Goal: Task Accomplishment & Management: Manage account settings

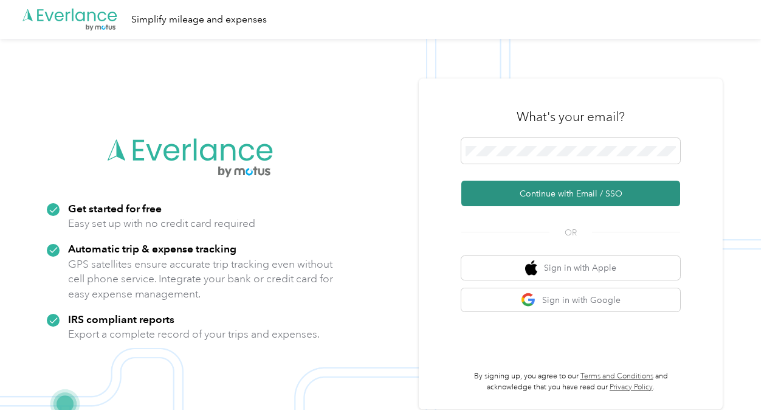
click at [550, 191] on button "Continue with Email / SSO" at bounding box center [570, 194] width 219 height 26
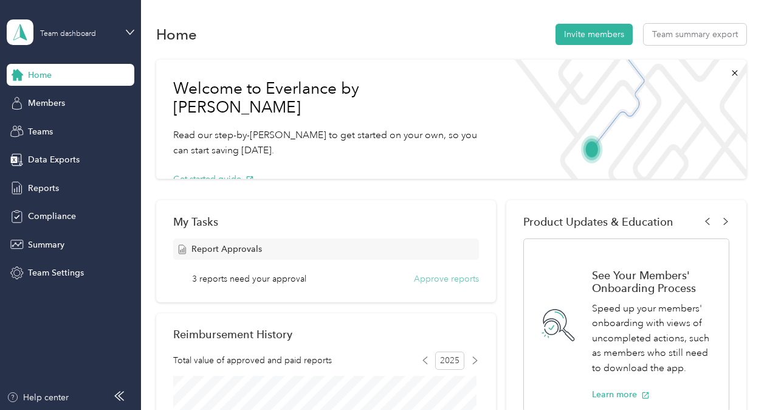
click at [457, 276] on button "Approve reports" at bounding box center [446, 278] width 65 height 13
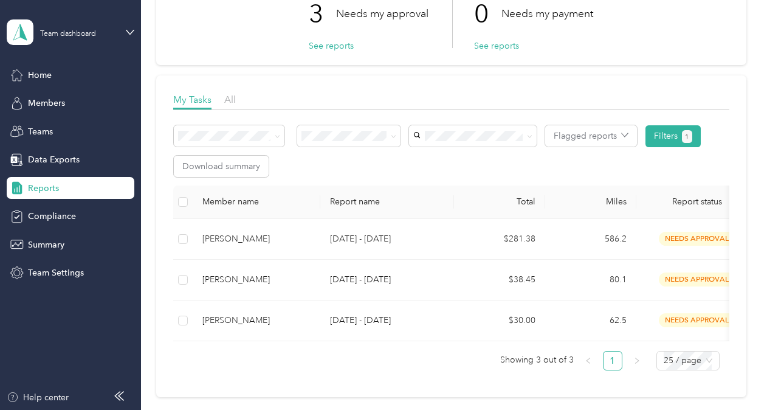
scroll to position [100, 0]
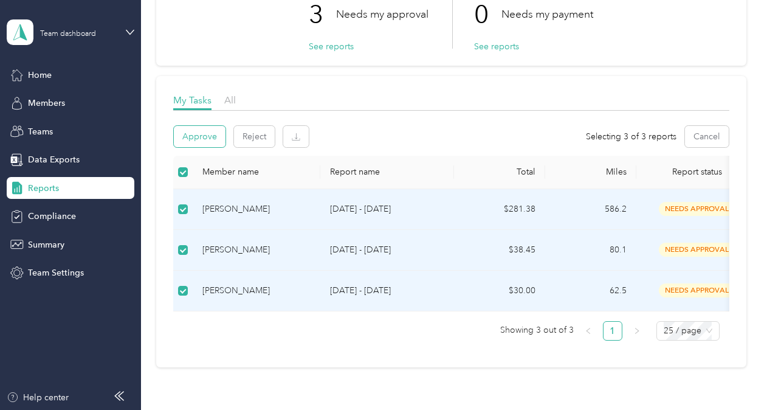
click at [198, 137] on button "Approve" at bounding box center [200, 136] width 52 height 21
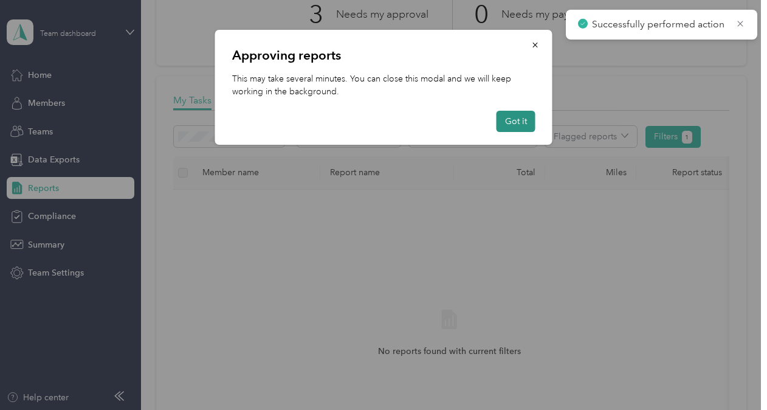
click at [517, 122] on button "Got it" at bounding box center [516, 121] width 39 height 21
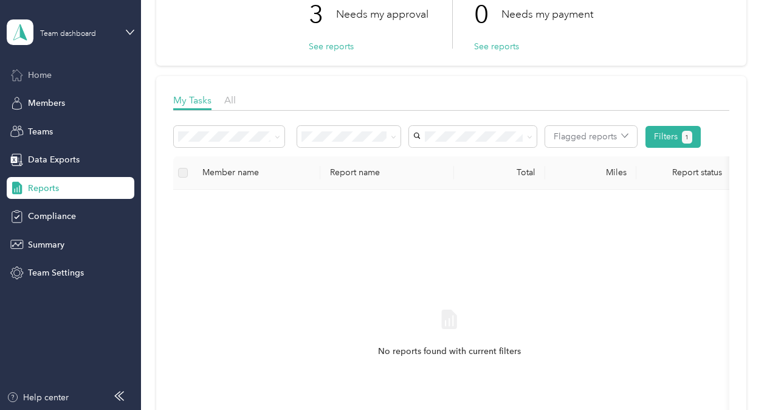
click at [61, 81] on div "Home" at bounding box center [71, 75] width 128 height 22
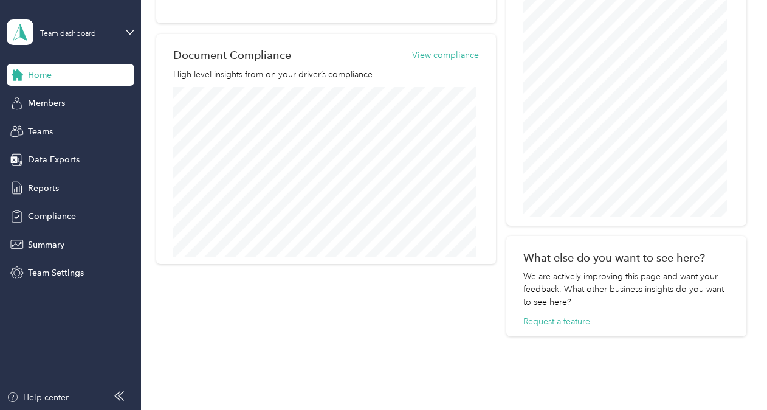
scroll to position [490, 0]
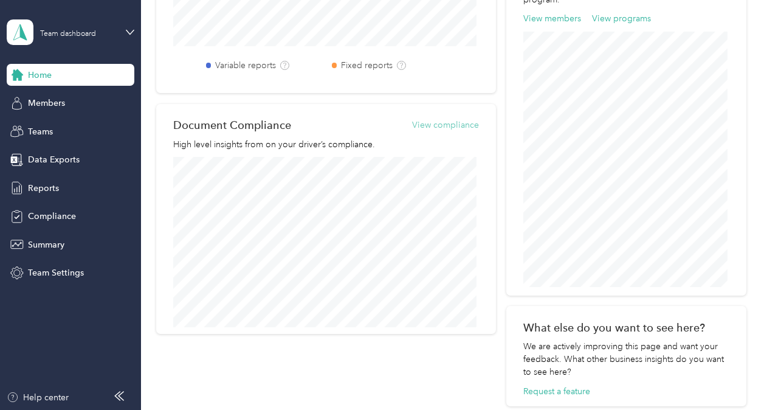
click at [427, 126] on button "View compliance" at bounding box center [445, 125] width 67 height 13
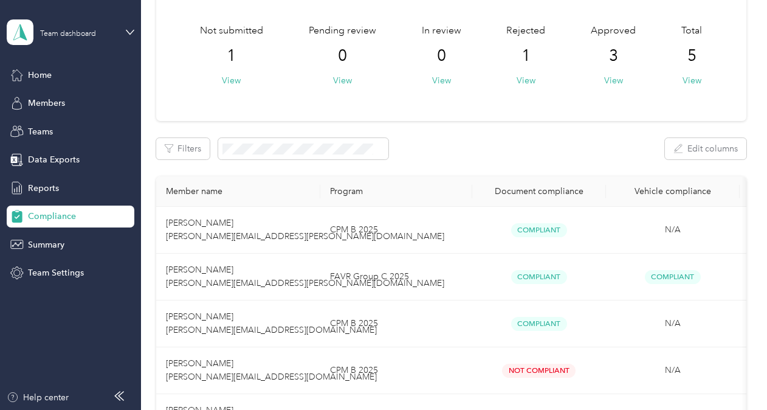
scroll to position [182, 0]
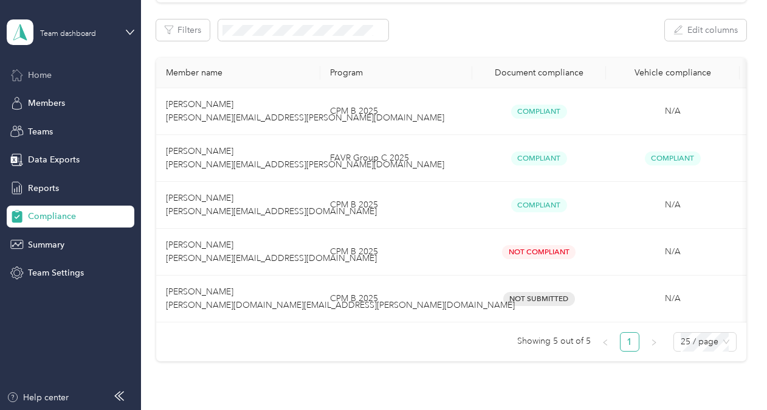
click at [51, 72] on span "Home" at bounding box center [40, 75] width 24 height 13
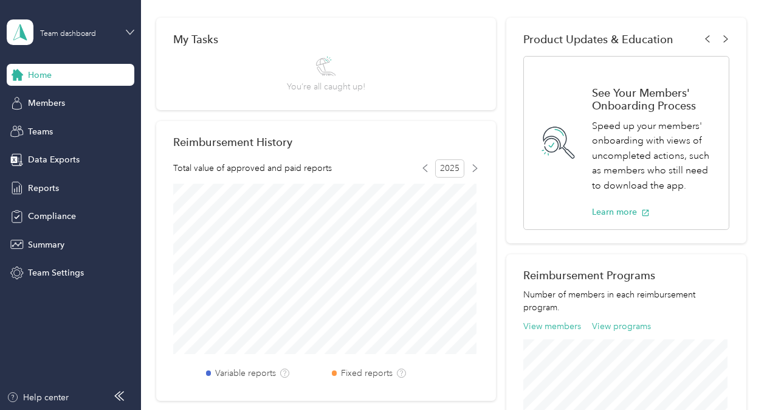
click at [129, 35] on icon at bounding box center [130, 32] width 9 height 9
click at [58, 123] on div "Personal dashboard" at bounding box center [56, 123] width 77 height 13
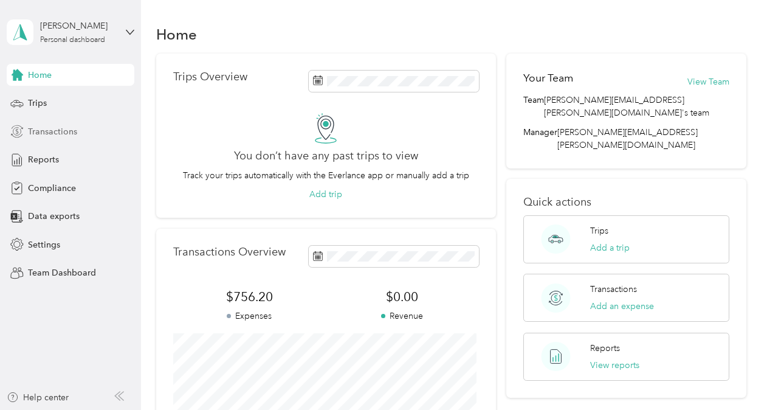
click at [46, 134] on span "Transactions" at bounding box center [52, 131] width 49 height 13
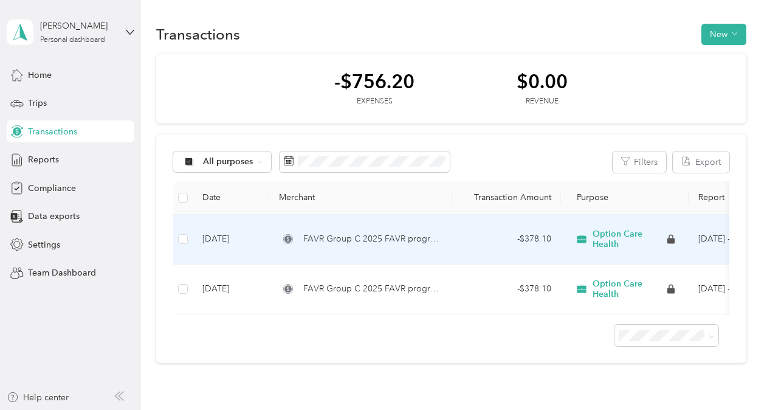
click at [625, 236] on span "Option Care Health" at bounding box center [629, 239] width 72 height 21
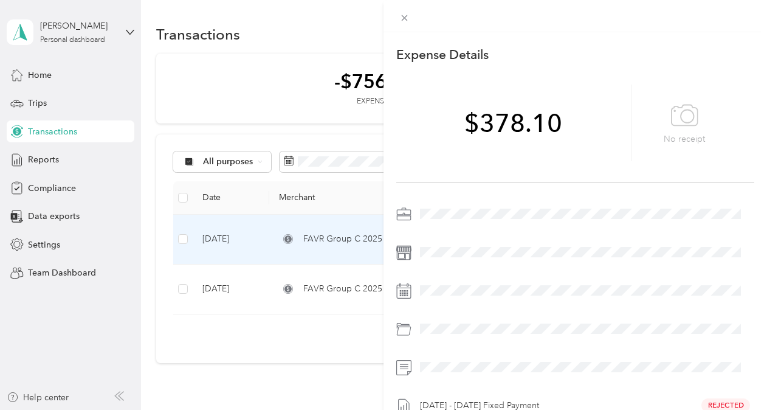
scroll to position [113, 0]
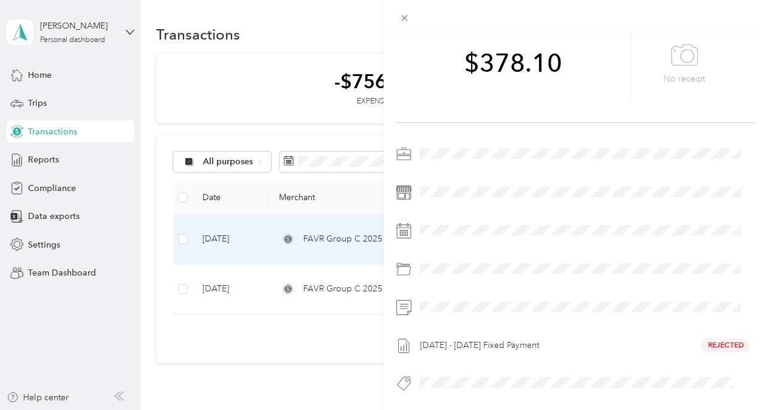
click at [718, 336] on div "[DATE] - [DATE] Fixed Payment Rejected" at bounding box center [585, 345] width 339 height 19
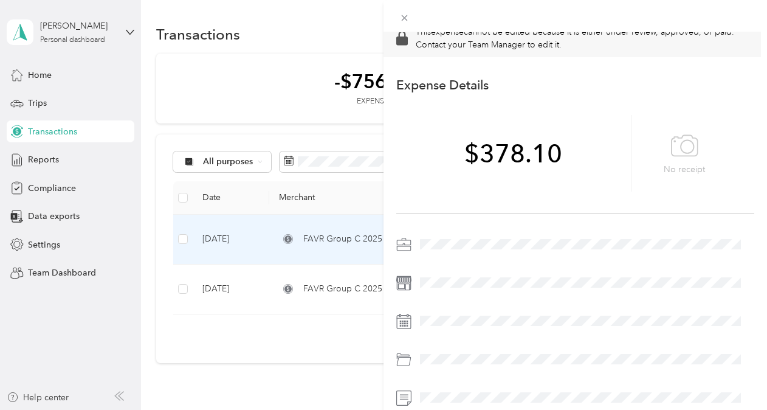
scroll to position [0, 0]
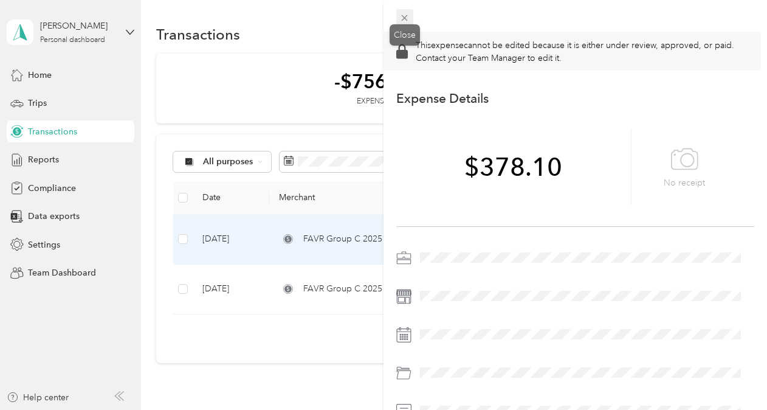
click at [402, 19] on icon at bounding box center [404, 18] width 10 height 10
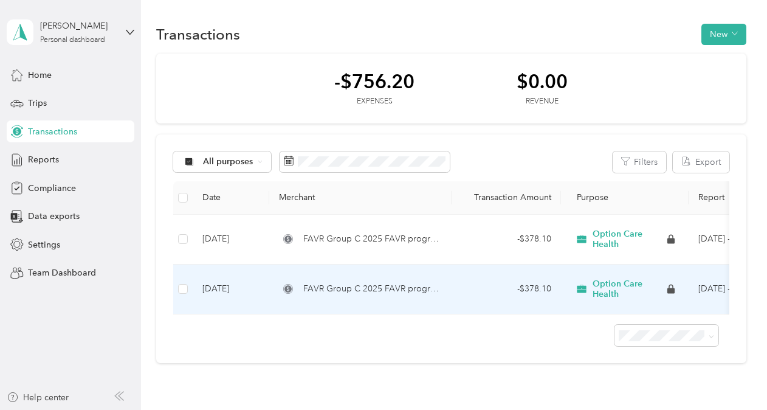
click at [374, 287] on span "FAVR Group C 2025 FAVR program" at bounding box center [372, 288] width 139 height 13
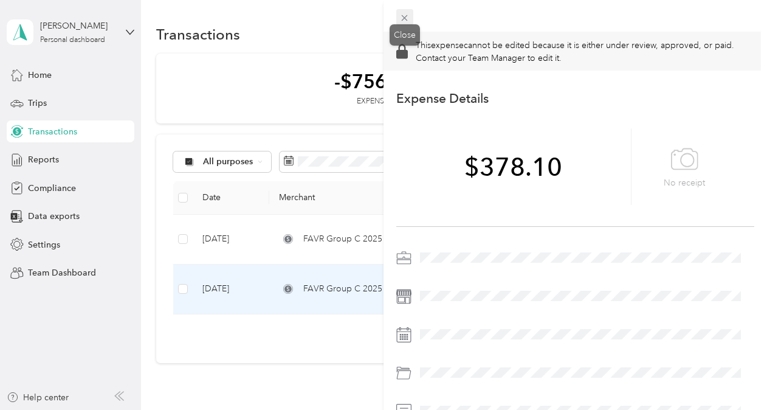
click at [410, 16] on span at bounding box center [404, 17] width 17 height 17
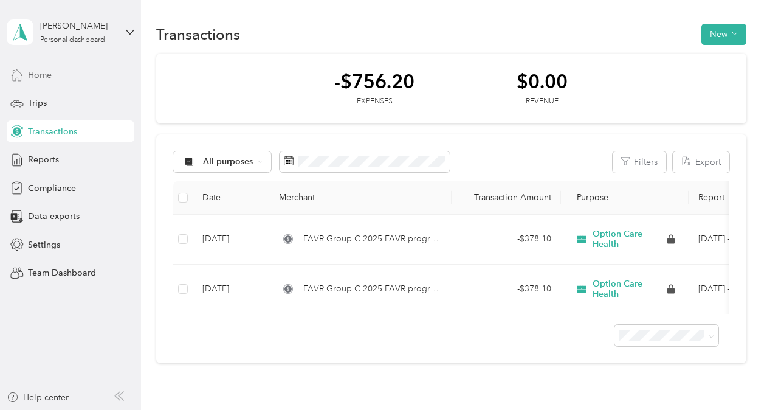
click at [44, 74] on span "Home" at bounding box center [40, 75] width 24 height 13
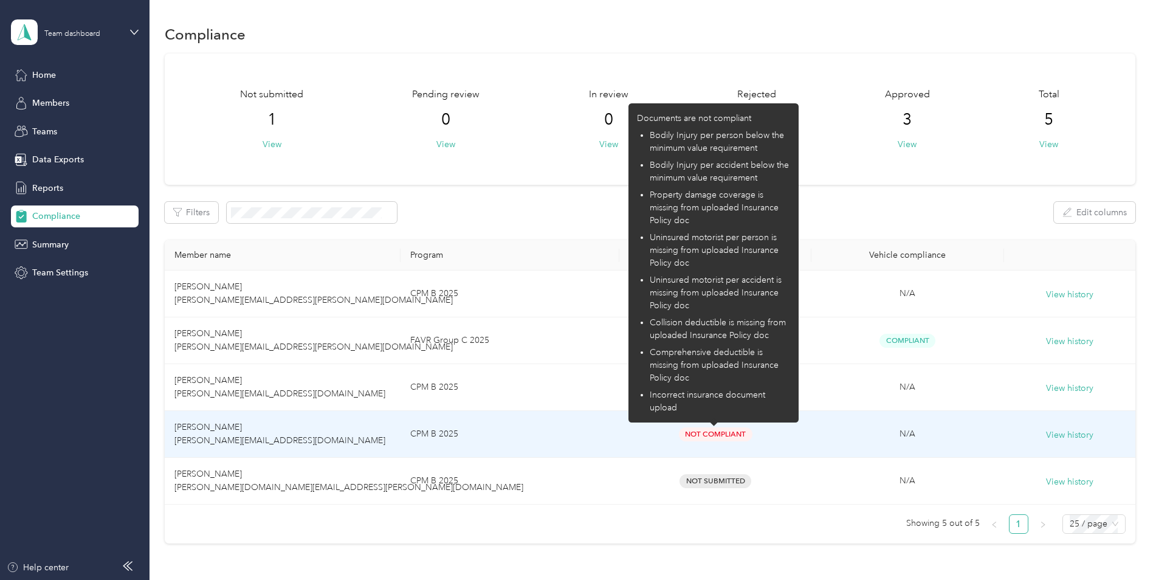
click at [716, 436] on span "Not Compliant" at bounding box center [716, 434] width 74 height 14
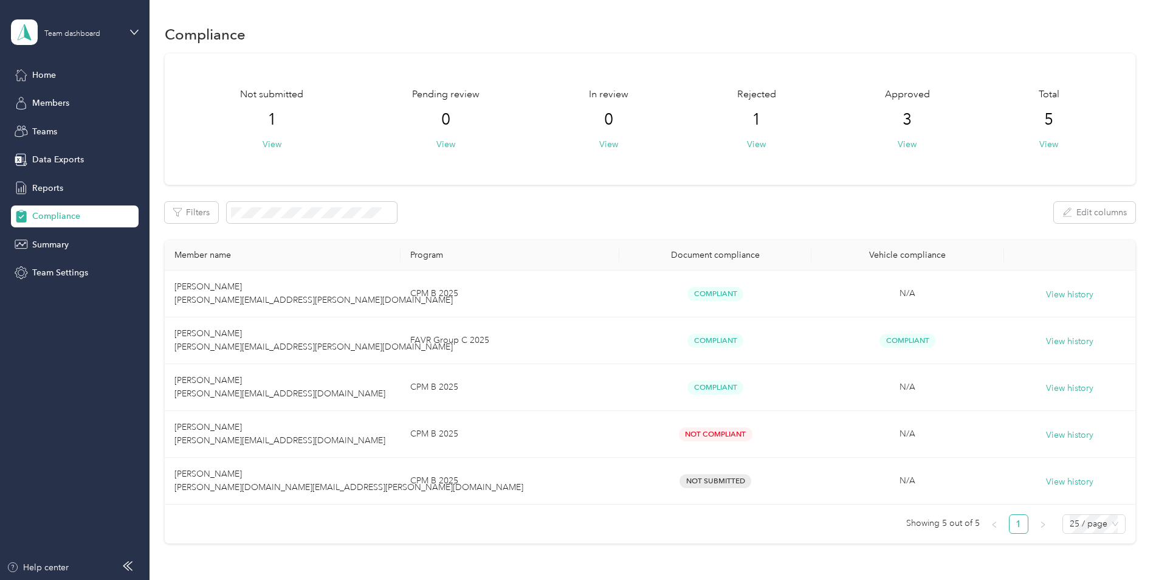
click at [129, 32] on div "Team dashboard" at bounding box center [75, 32] width 128 height 43
click at [72, 128] on div "Personal dashboard" at bounding box center [60, 126] width 77 height 13
